Goal: Information Seeking & Learning: Learn about a topic

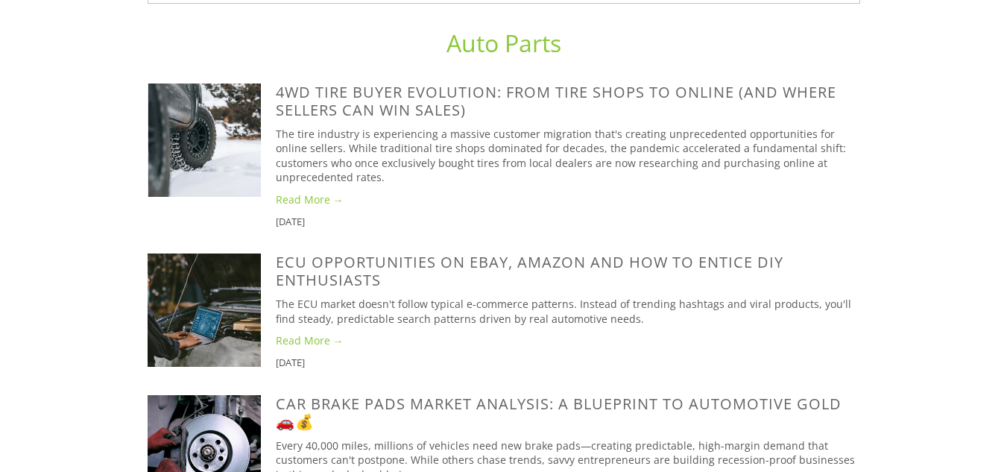
scroll to position [1193, 0]
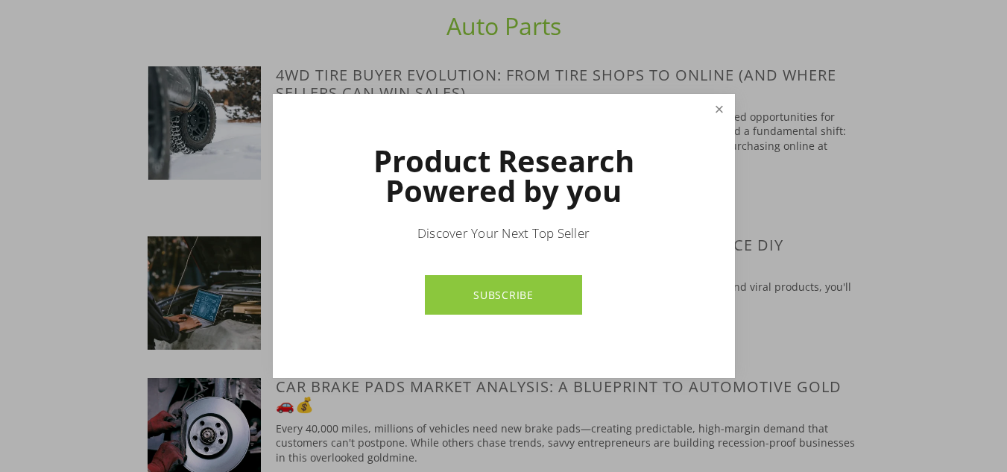
click at [708, 111] on link "Close" at bounding box center [719, 109] width 26 height 26
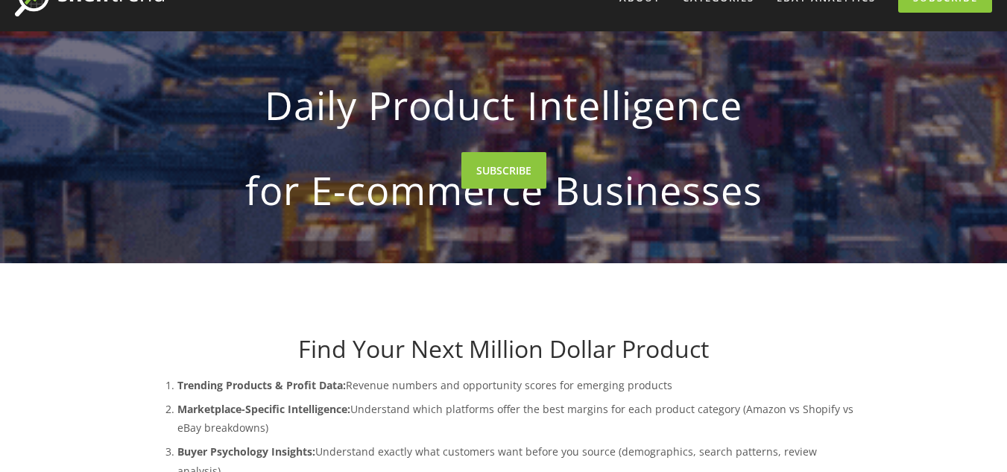
scroll to position [0, 0]
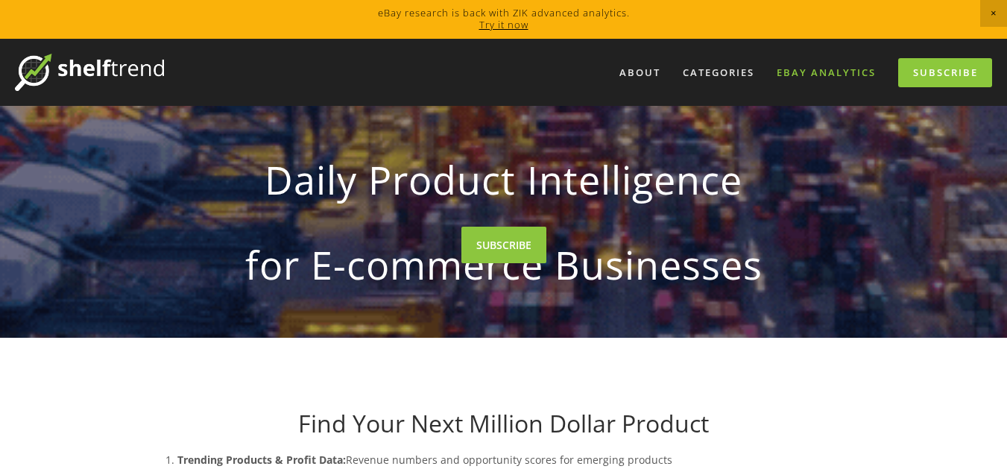
click at [856, 80] on link "eBay Analytics" at bounding box center [826, 72] width 119 height 25
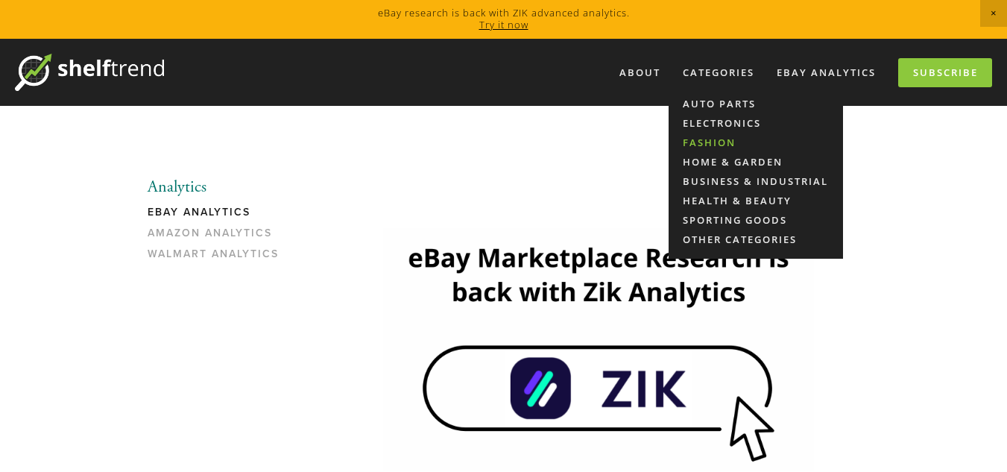
click at [716, 135] on link "Fashion" at bounding box center [756, 142] width 174 height 19
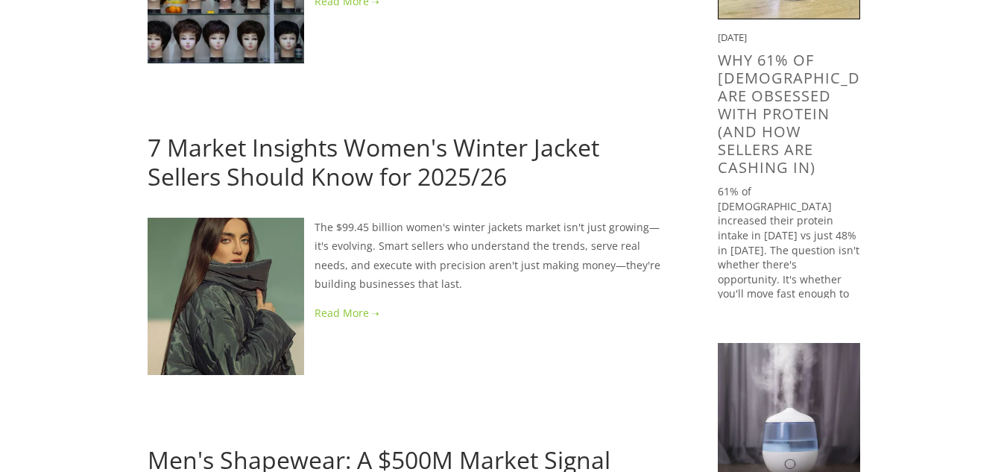
scroll to position [447, 0]
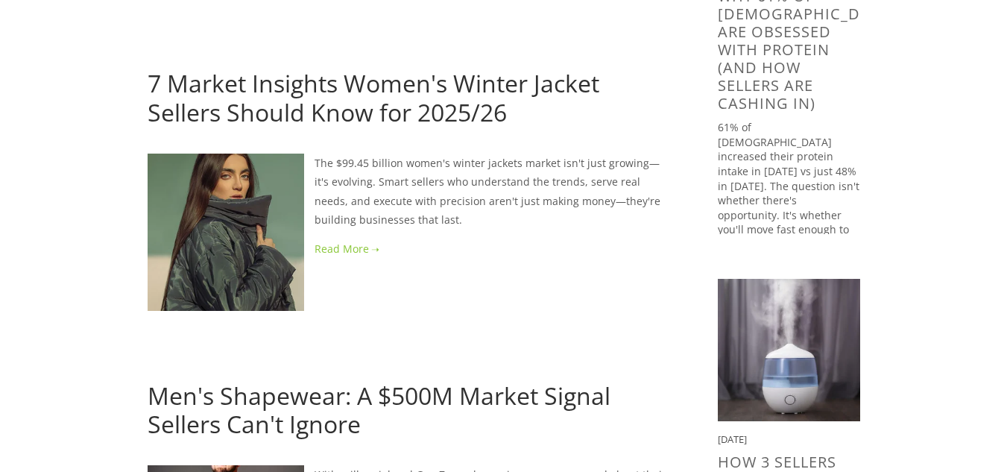
click at [346, 250] on link at bounding box center [409, 248] width 523 height 19
